Goal: Find contact information: Find contact information

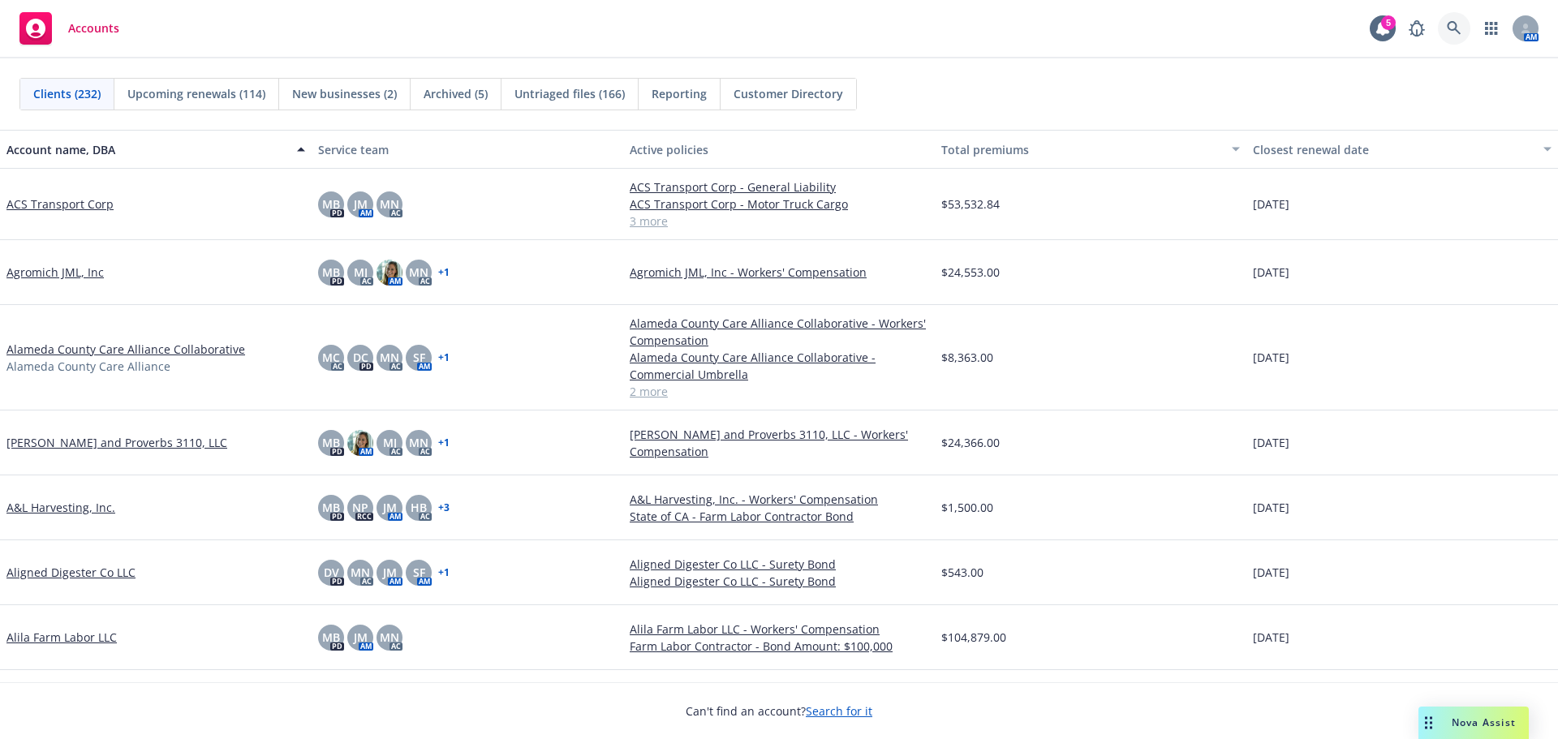
click at [1447, 30] on icon at bounding box center [1454, 28] width 15 height 15
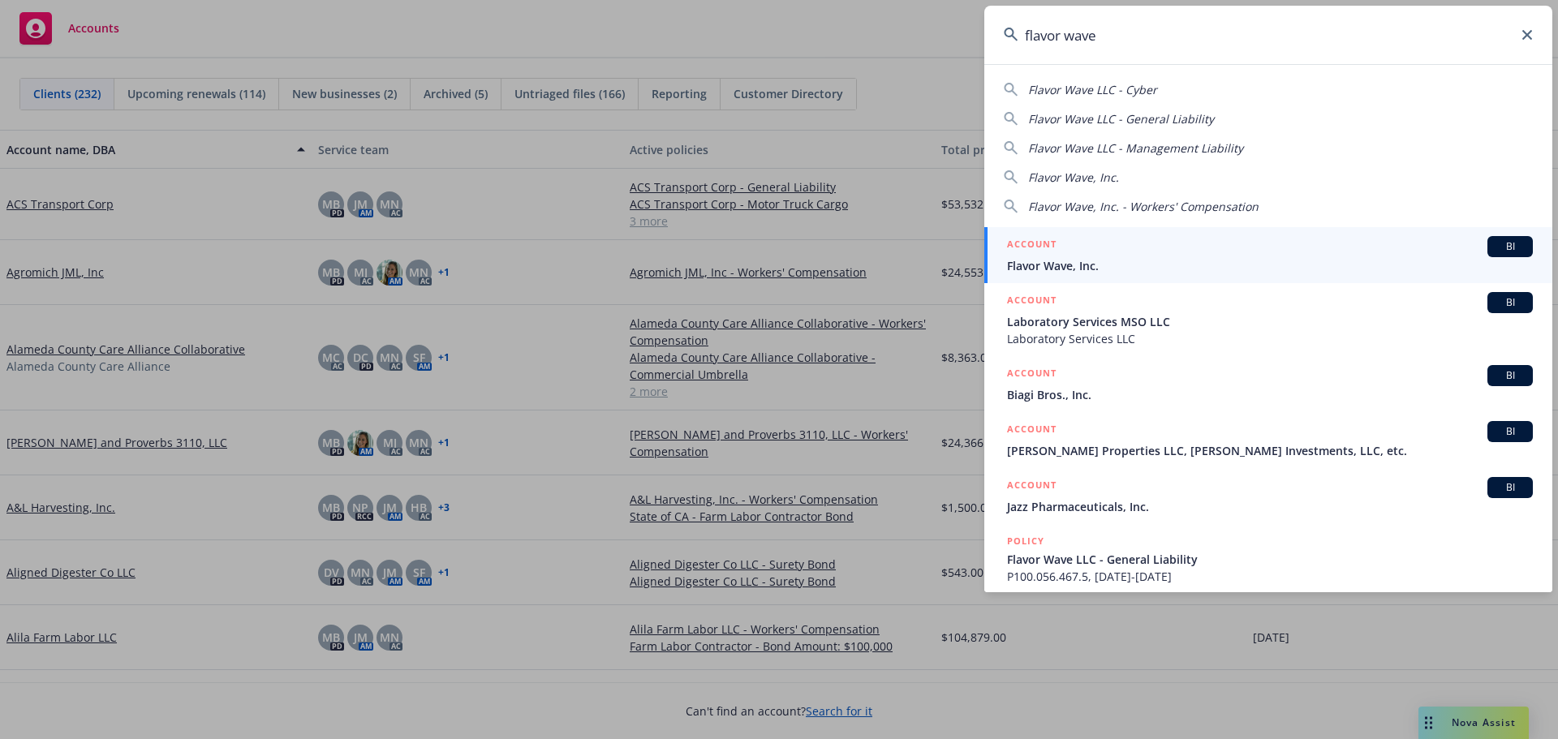
type input "flavor wave"
click at [1109, 246] on div "ACCOUNT BI" at bounding box center [1270, 246] width 526 height 21
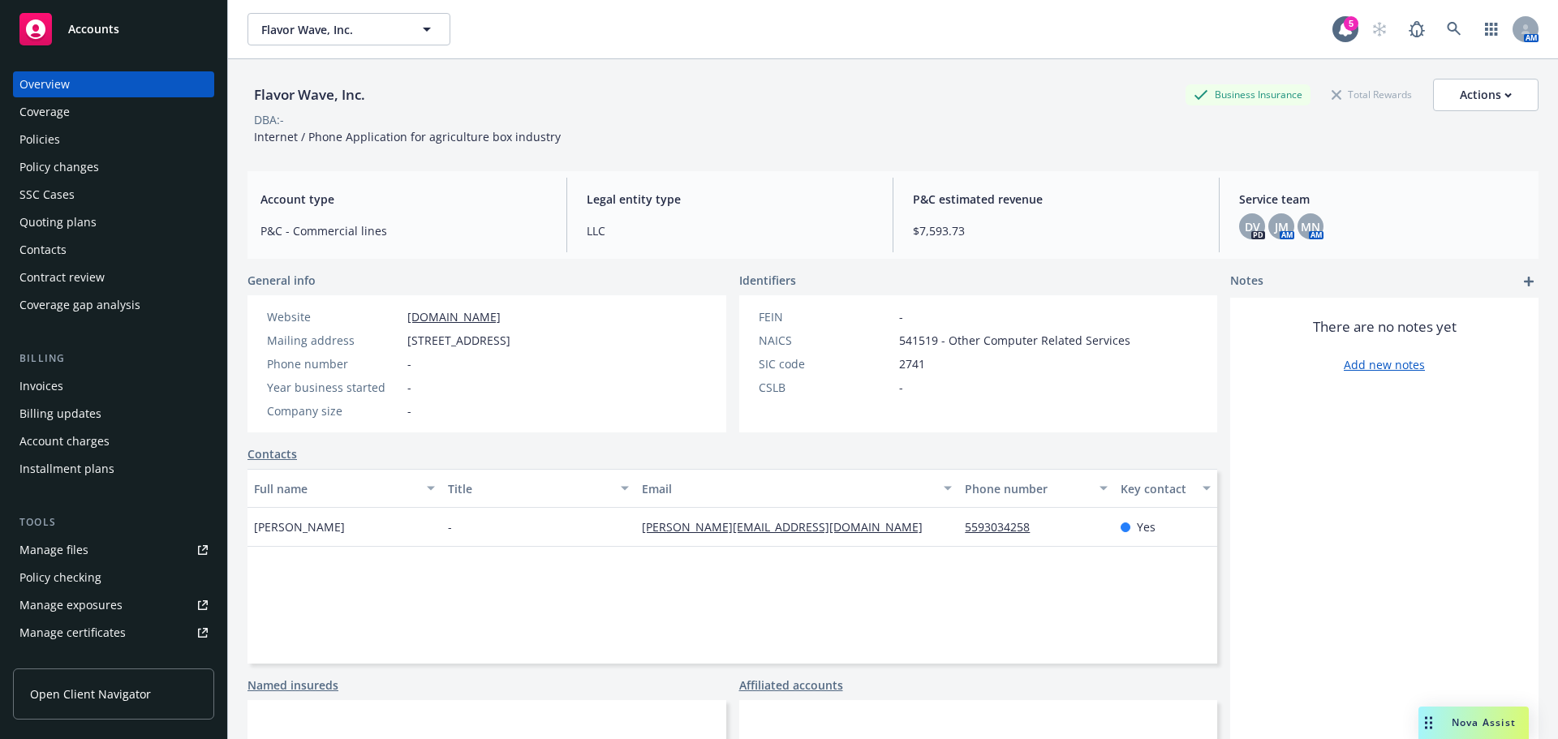
click at [67, 149] on div "Policies" at bounding box center [113, 140] width 188 height 26
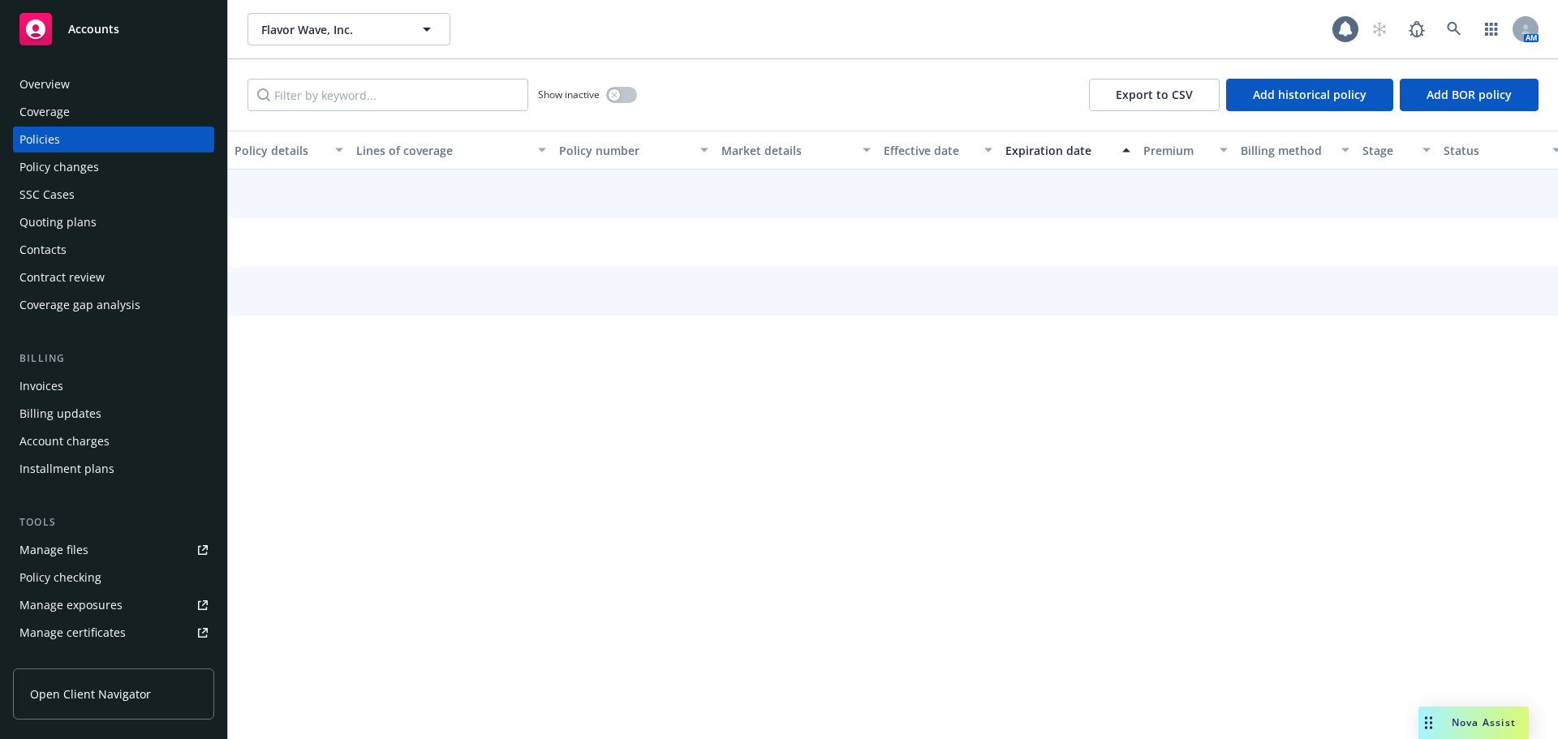
click at [95, 254] on div "Contacts" at bounding box center [113, 250] width 188 height 26
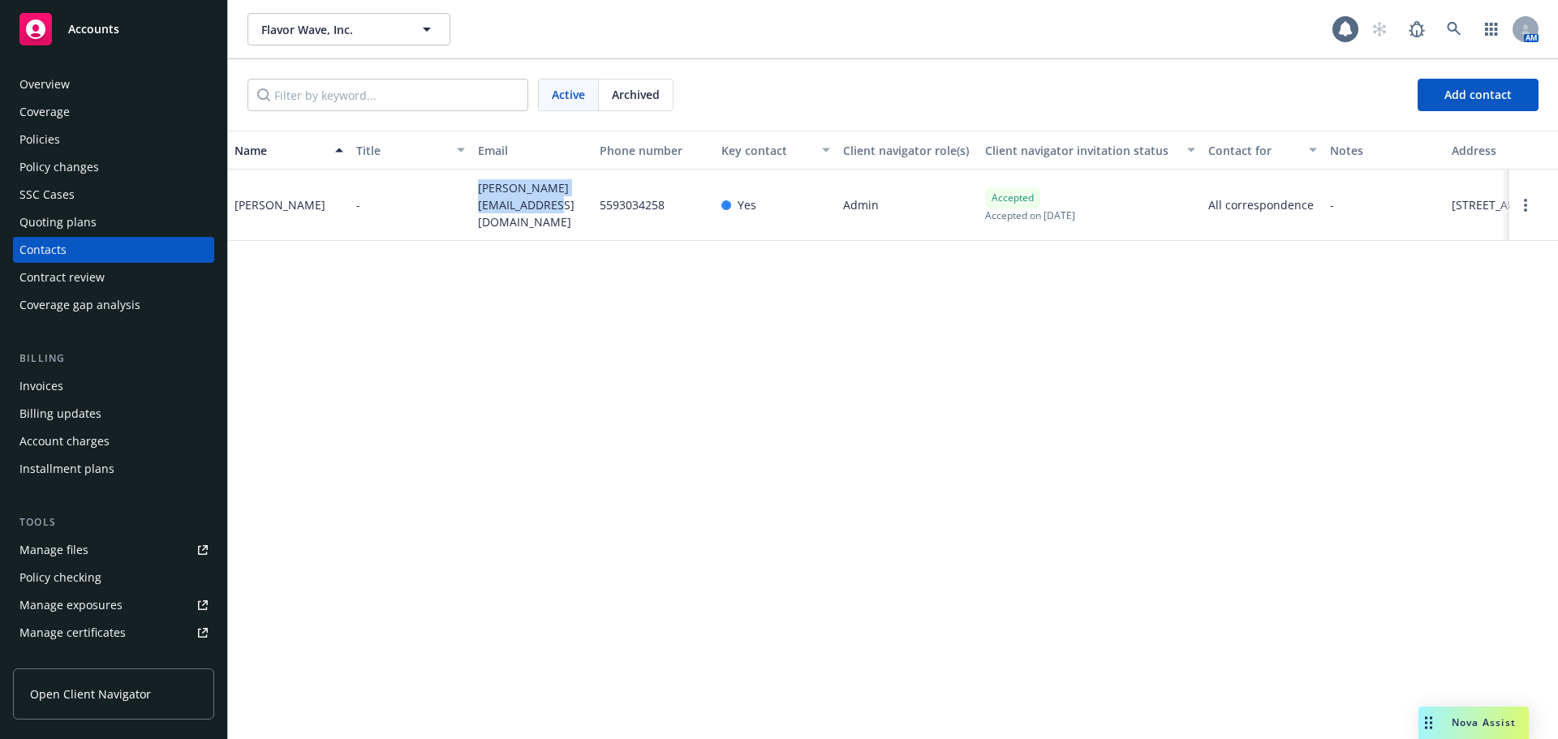
drag, startPoint x: 528, startPoint y: 213, endPoint x: 416, endPoint y: 187, distance: 115.0
click at [416, 187] on div "[PERSON_NAME] - [PERSON_NAME][EMAIL_ADDRESS][DOMAIN_NAME] 5593034258 Yes Admin …" at bounding box center [893, 205] width 1330 height 71
copy div "[PERSON_NAME][EMAIL_ADDRESS][DOMAIN_NAME]"
